Goal: Task Accomplishment & Management: Use online tool/utility

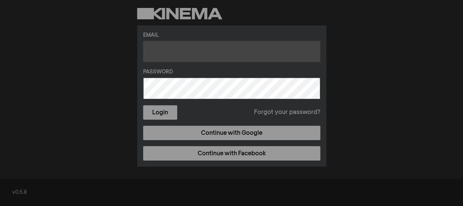
click at [176, 51] on input "text" at bounding box center [231, 51] width 177 height 21
type input "[PERSON_NAME][EMAIL_ADDRESS][PERSON_NAME][DOMAIN_NAME]"
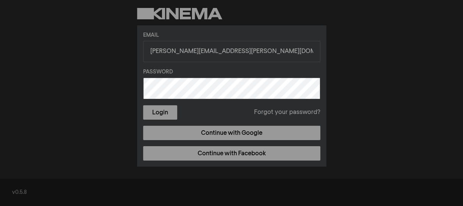
click at [143, 105] on button "Login" at bounding box center [160, 112] width 34 height 14
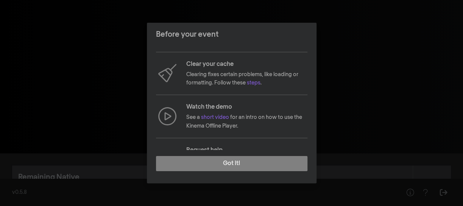
scroll to position [127, 0]
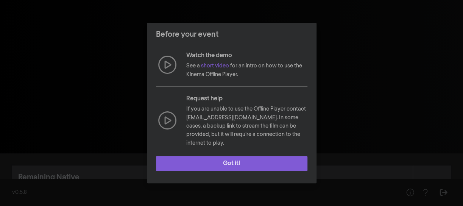
click at [226, 162] on button "Got it!" at bounding box center [231, 163] width 151 height 15
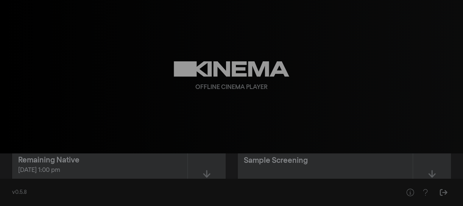
click at [177, 124] on div "Offline Cinema Player" at bounding box center [231, 76] width 272 height 153
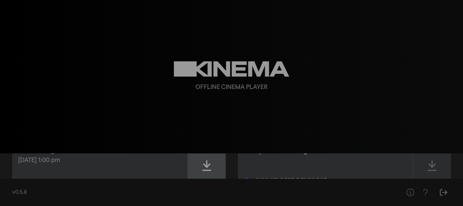
click at [201, 166] on div at bounding box center [207, 165] width 38 height 54
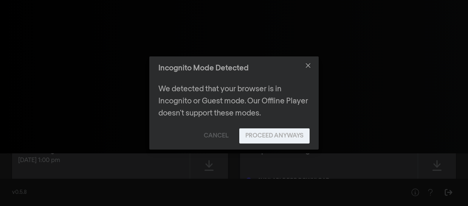
click at [258, 140] on button "Proceed Anyways" at bounding box center [274, 135] width 70 height 15
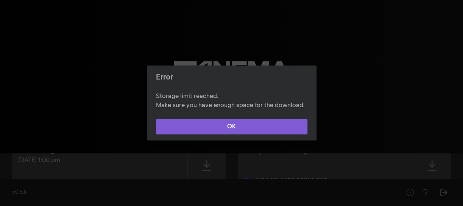
click at [250, 128] on button "OK" at bounding box center [231, 126] width 151 height 15
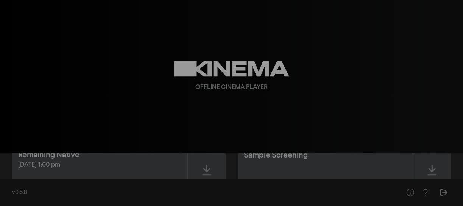
scroll to position [25, 0]
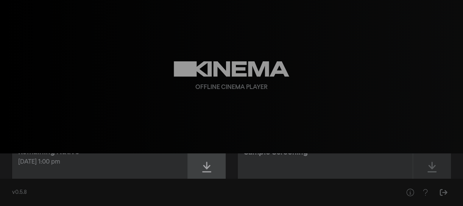
click at [207, 162] on icon at bounding box center [206, 167] width 9 height 12
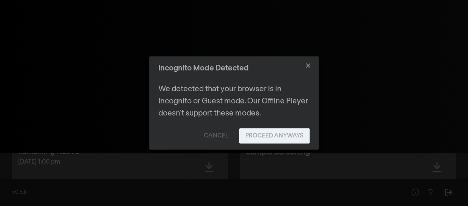
click at [253, 138] on button "Proceed Anyways" at bounding box center [274, 135] width 70 height 15
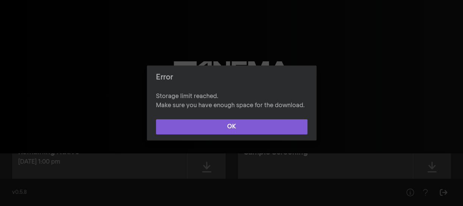
click at [243, 129] on button "OK" at bounding box center [231, 126] width 151 height 15
